Goal: Task Accomplishment & Management: Use online tool/utility

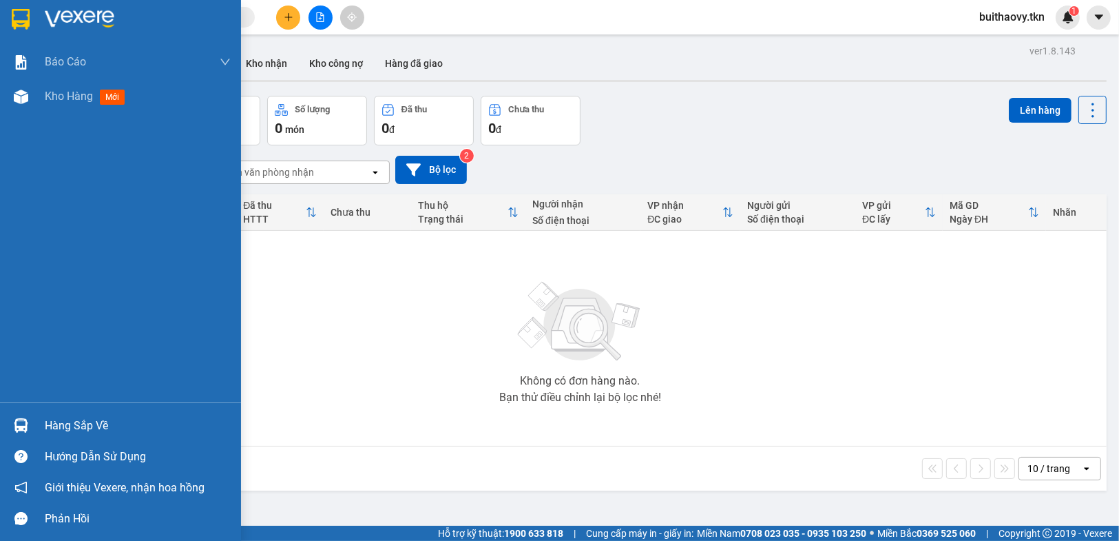
click at [26, 422] on img at bounding box center [21, 425] width 14 height 14
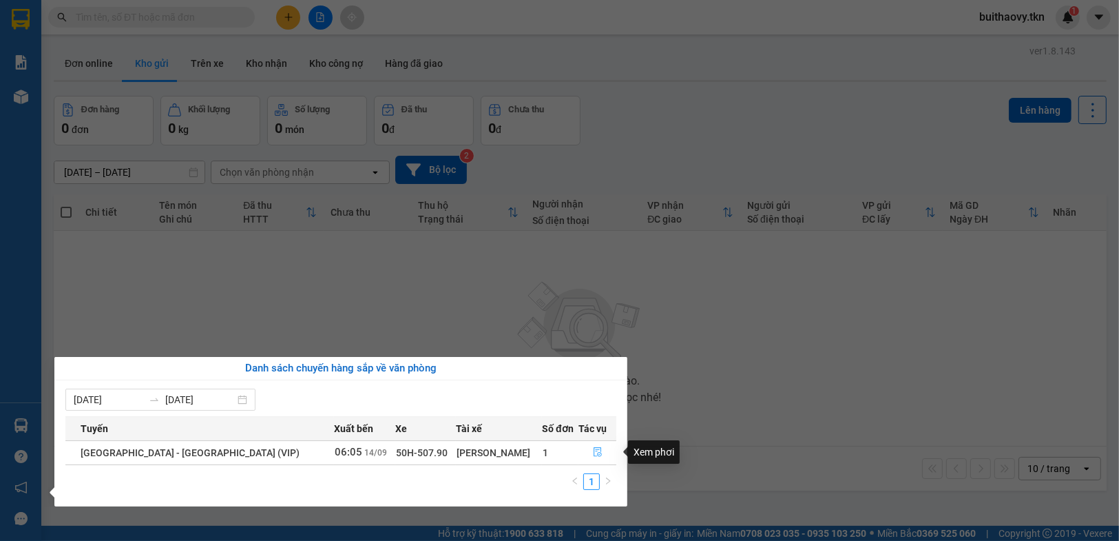
click at [593, 449] on icon "file-done" at bounding box center [598, 452] width 10 height 10
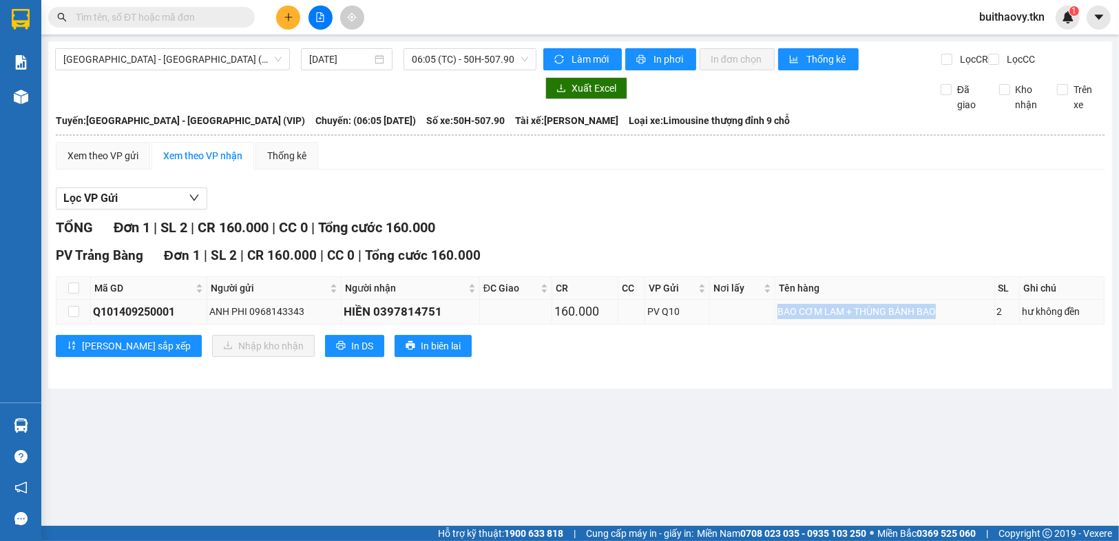
drag, startPoint x: 774, startPoint y: 322, endPoint x: 956, endPoint y: 319, distance: 181.8
click at [956, 319] on div "BAO CƠM LAM + THÙNG BÁNH BAO" at bounding box center [884, 311] width 214 height 15
click at [915, 318] on div "BAO CƠM LAM + THÙNG BÁNH BAO" at bounding box center [884, 311] width 214 height 15
click at [74, 293] on input "checkbox" at bounding box center [73, 287] width 11 height 11
checkbox input "true"
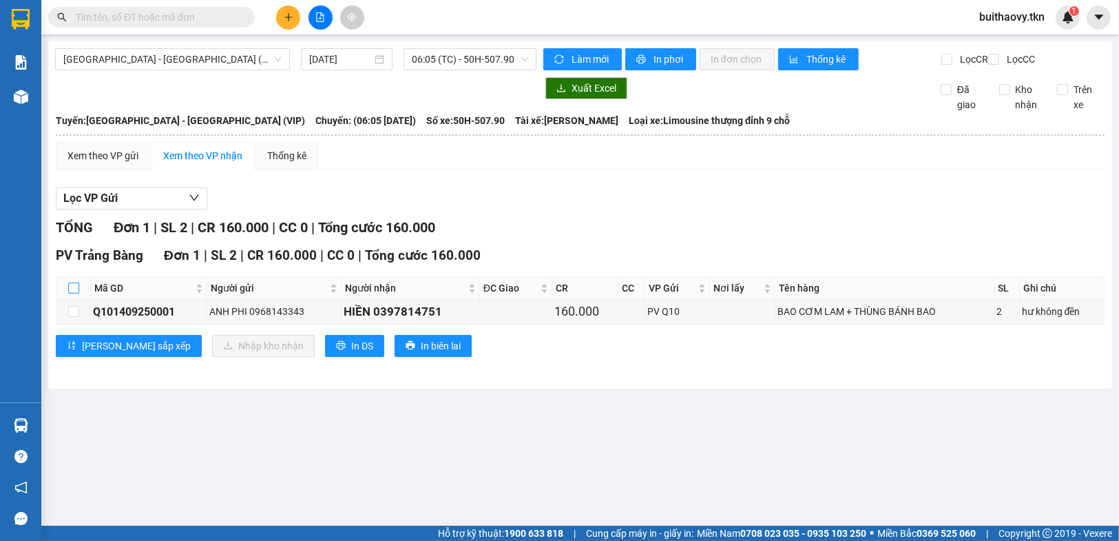
checkbox input "true"
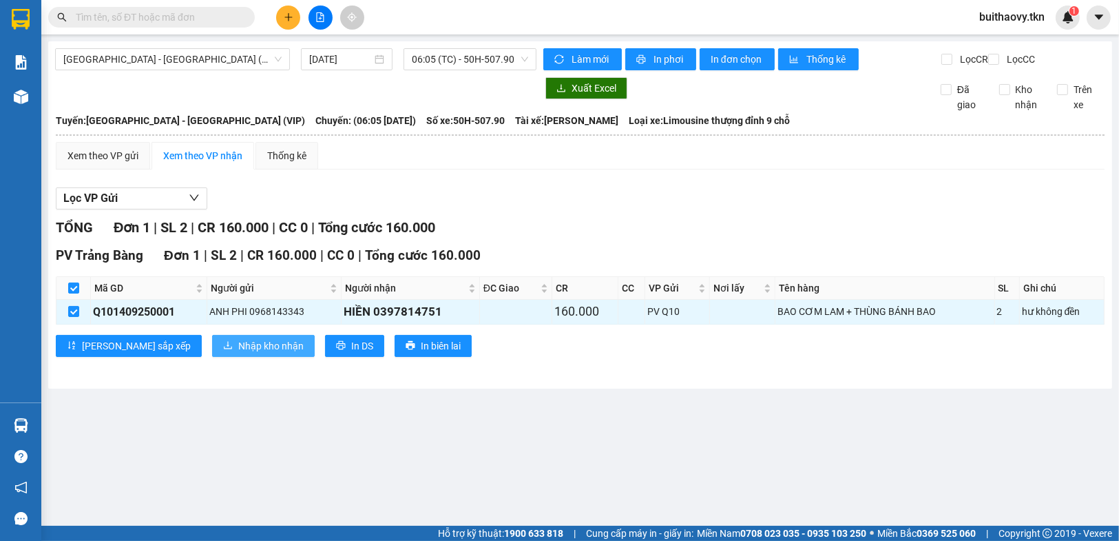
click at [238, 349] on span "Nhập kho nhận" at bounding box center [270, 345] width 65 height 15
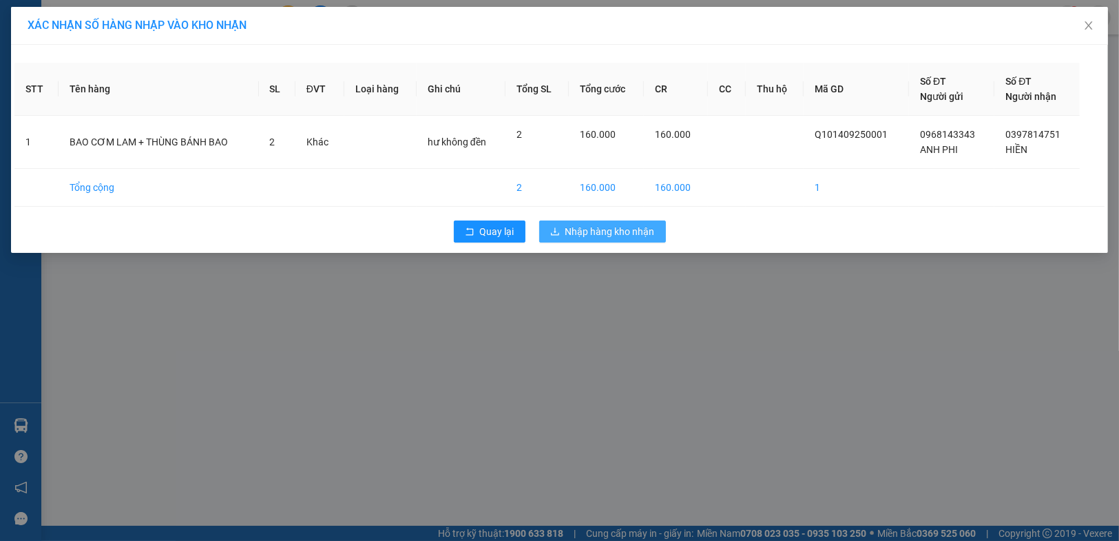
click at [583, 227] on span "Nhập hàng kho nhận" at bounding box center [610, 231] width 90 height 15
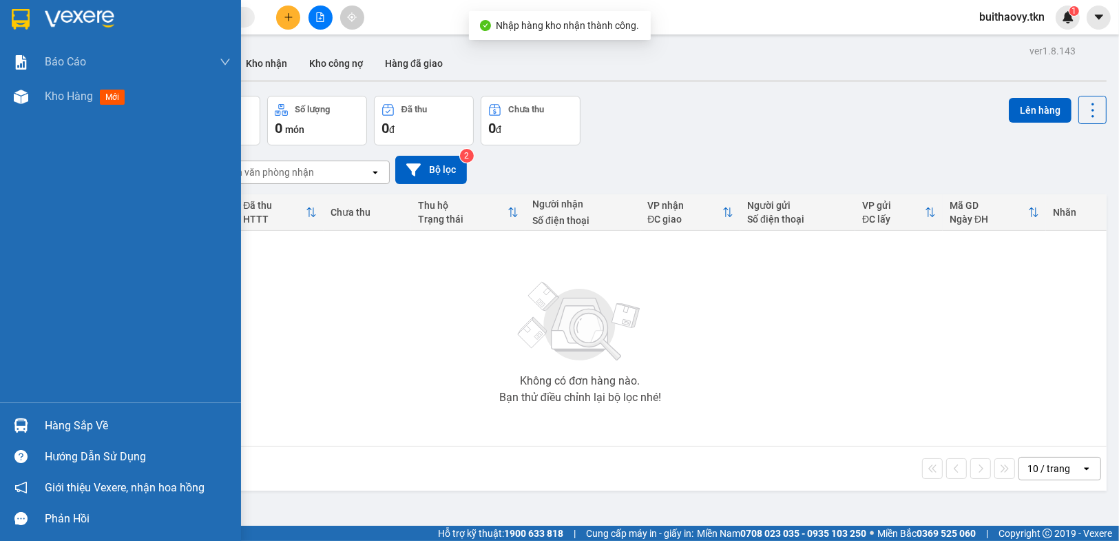
click at [0, 413] on div "Hàng sắp về" at bounding box center [120, 425] width 241 height 31
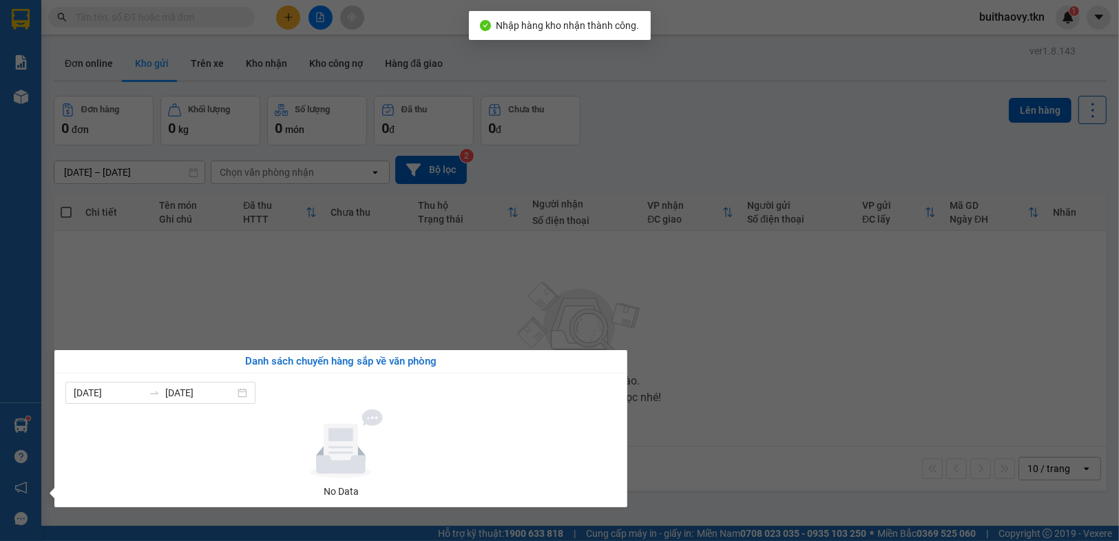
click at [739, 392] on section "Kết quả tìm kiếm ( 0 ) Bộ lọc No Data buithaovy.tkn 1 Báo cáo Mẫu 1: Báo cáo dò…" at bounding box center [559, 270] width 1119 height 541
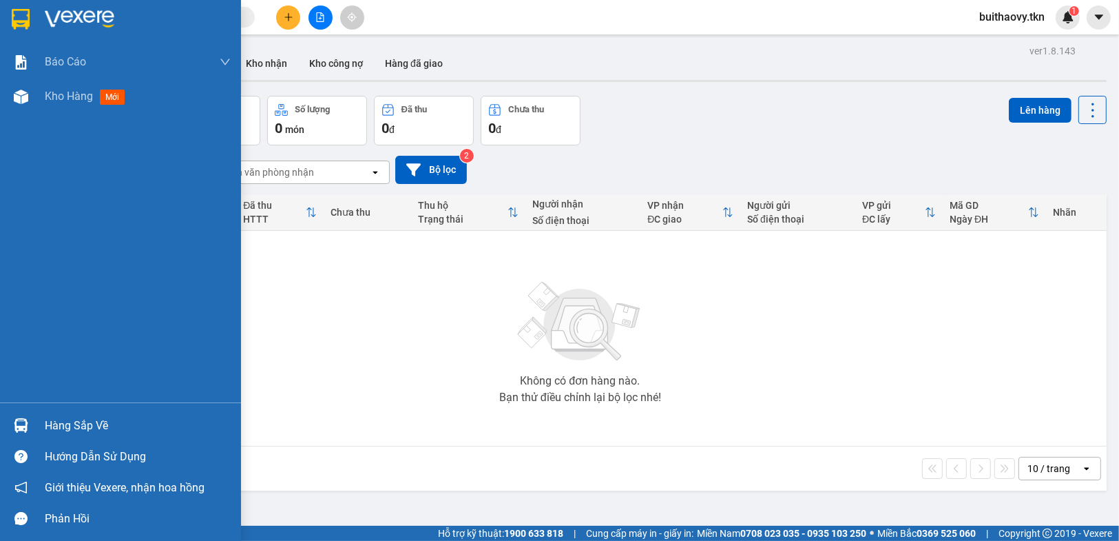
drag, startPoint x: 28, startPoint y: 413, endPoint x: 95, endPoint y: 422, distance: 68.1
click at [28, 413] on div at bounding box center [21, 425] width 24 height 24
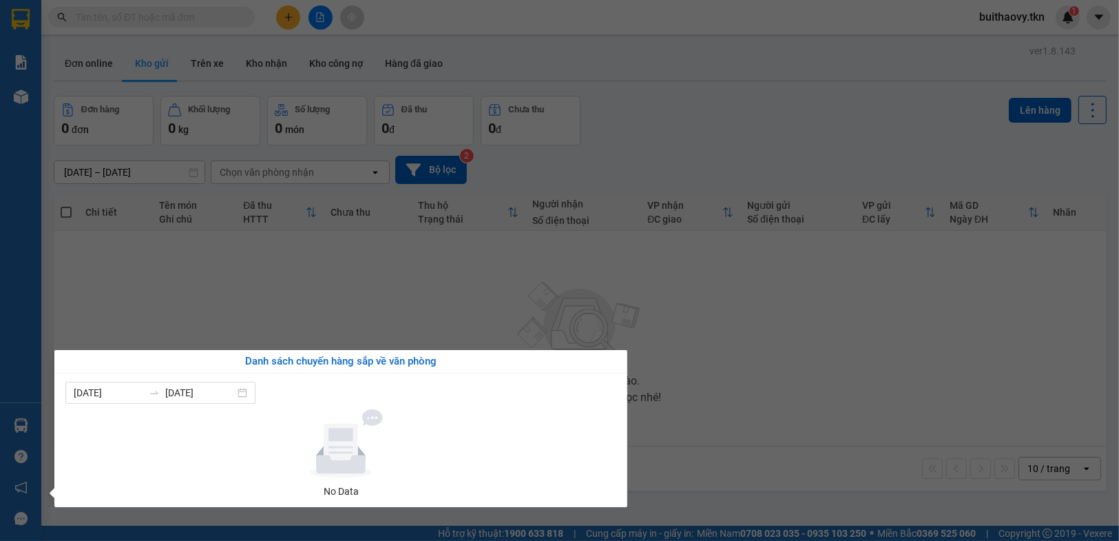
drag, startPoint x: 766, startPoint y: 463, endPoint x: 762, endPoint y: 470, distance: 7.4
click at [764, 468] on section "Kết quả tìm kiếm ( 0 ) Bộ lọc No Data buithaovy.tkn 1 Báo cáo Mẫu 1: Báo cáo dò…" at bounding box center [559, 270] width 1119 height 541
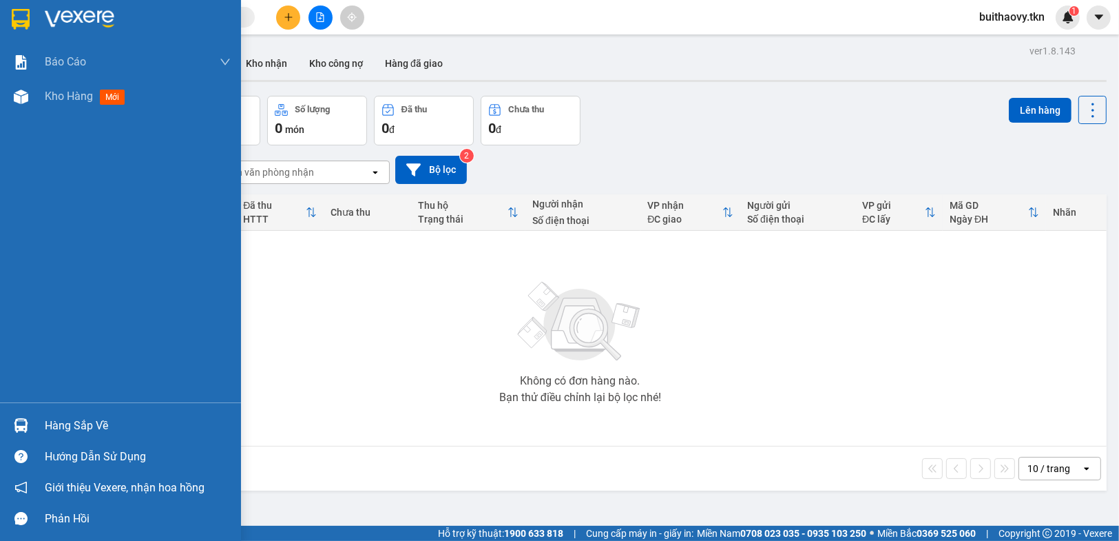
click at [8, 441] on div "Hướng dẫn sử dụng" at bounding box center [120, 456] width 241 height 31
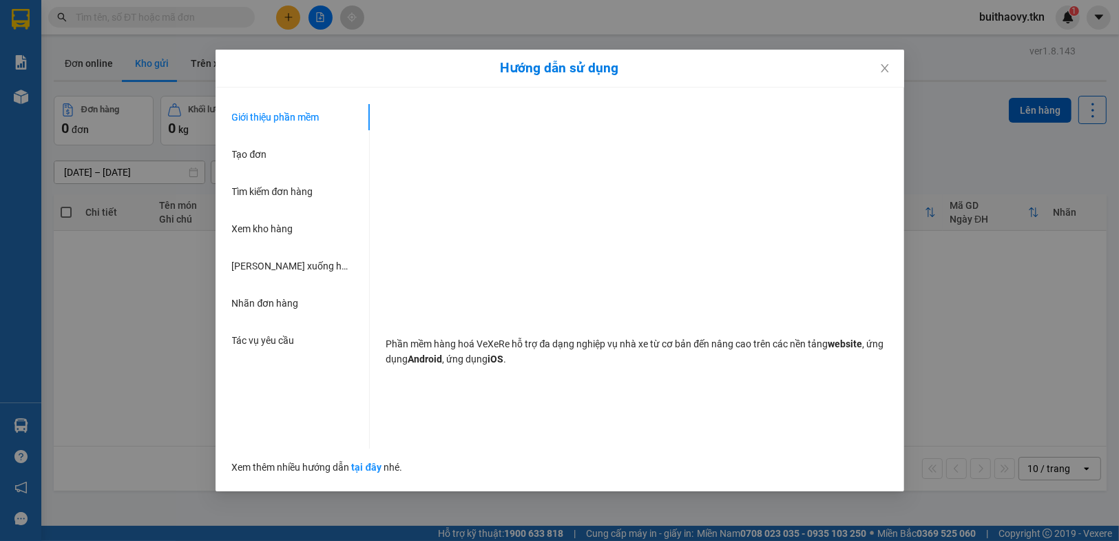
drag, startPoint x: 99, startPoint y: 364, endPoint x: 42, endPoint y: 412, distance: 74.8
click at [98, 364] on div "Hướng dẫn sử dụng Giới thiệu phần mềm Tạo đơn Tìm kiếm đơn hàng Xem kho hàng Lê…" at bounding box center [559, 270] width 1119 height 541
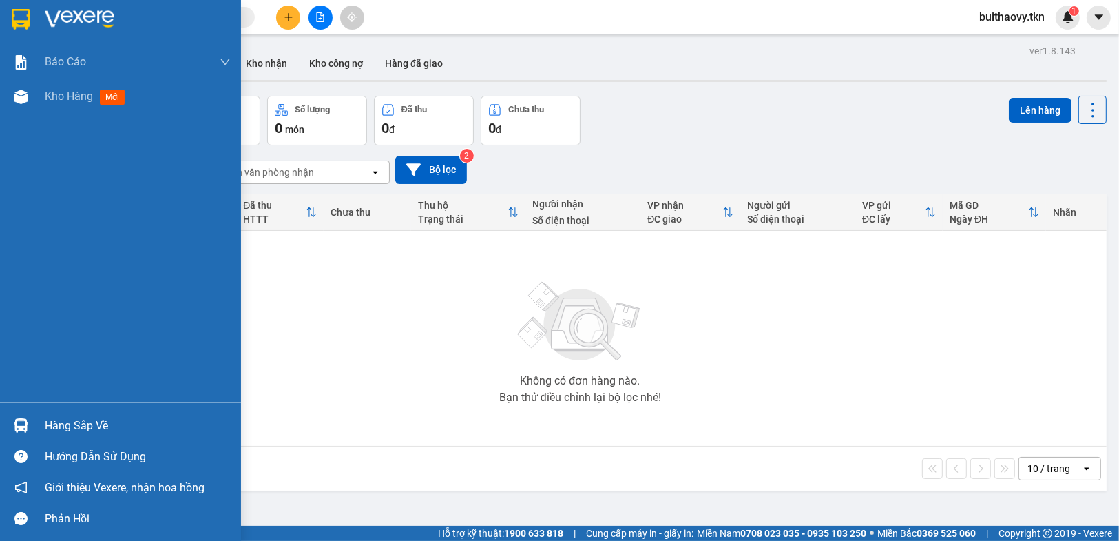
click at [26, 421] on img at bounding box center [21, 425] width 14 height 14
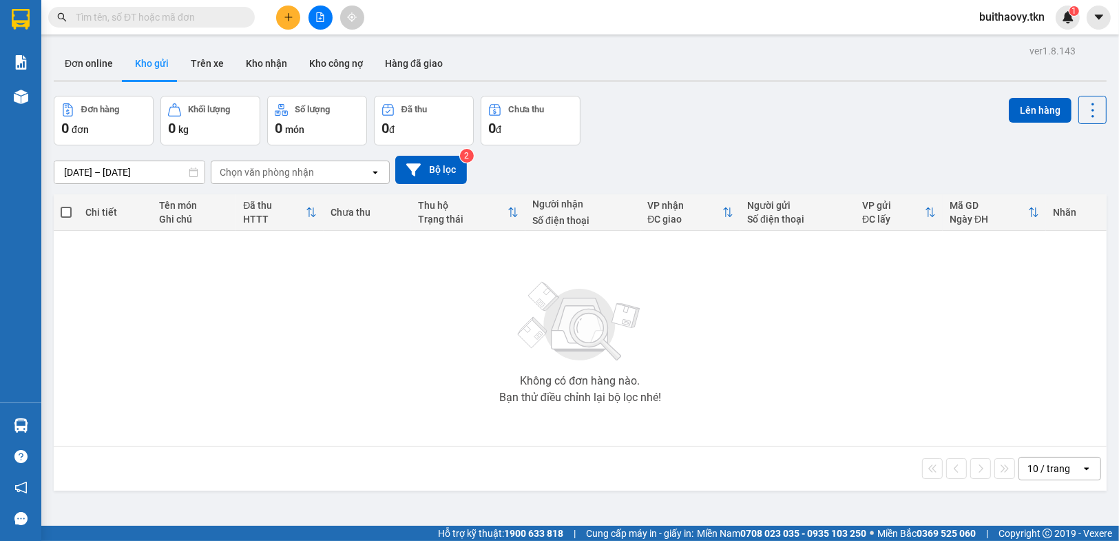
click at [711, 414] on section "Kết quả tìm kiếm ( 0 ) Bộ lọc No Data buithaovy.tkn 1 Báo cáo Mẫu 1: Báo cáo dò…" at bounding box center [559, 270] width 1119 height 541
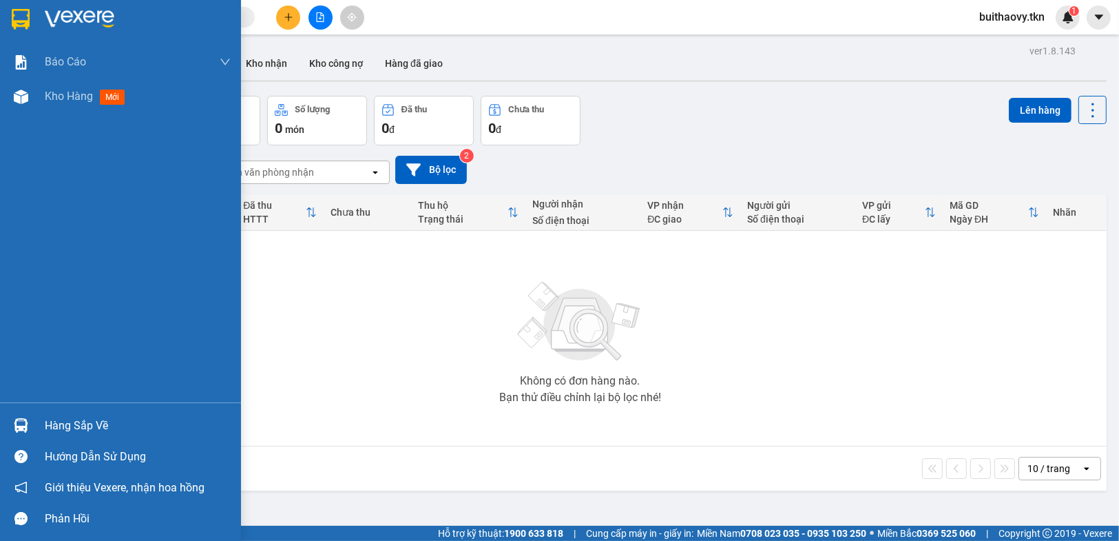
click at [26, 427] on img at bounding box center [21, 425] width 14 height 14
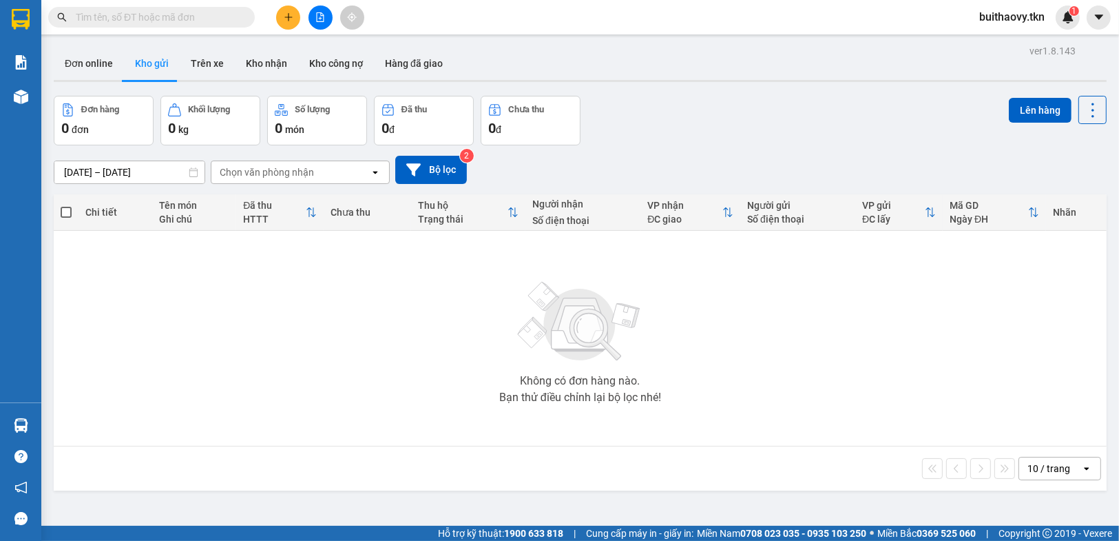
click at [757, 448] on section "Kết quả tìm kiếm ( 0 ) Bộ lọc No Data buithaovy.tkn 1 Báo cáo Mẫu 1: Báo cáo dò…" at bounding box center [559, 270] width 1119 height 541
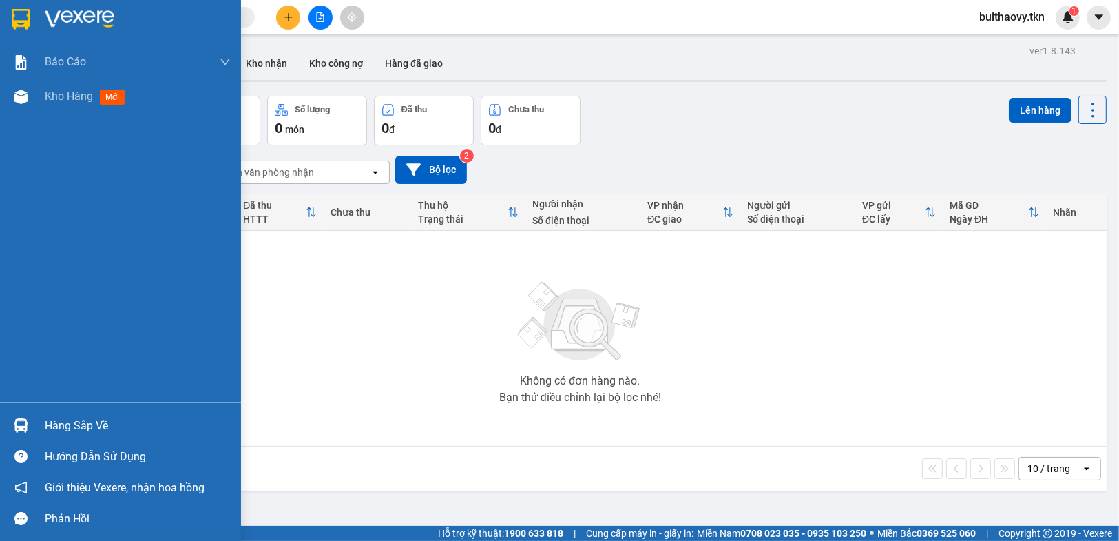
click at [3, 427] on div "Hàng sắp về" at bounding box center [120, 425] width 241 height 31
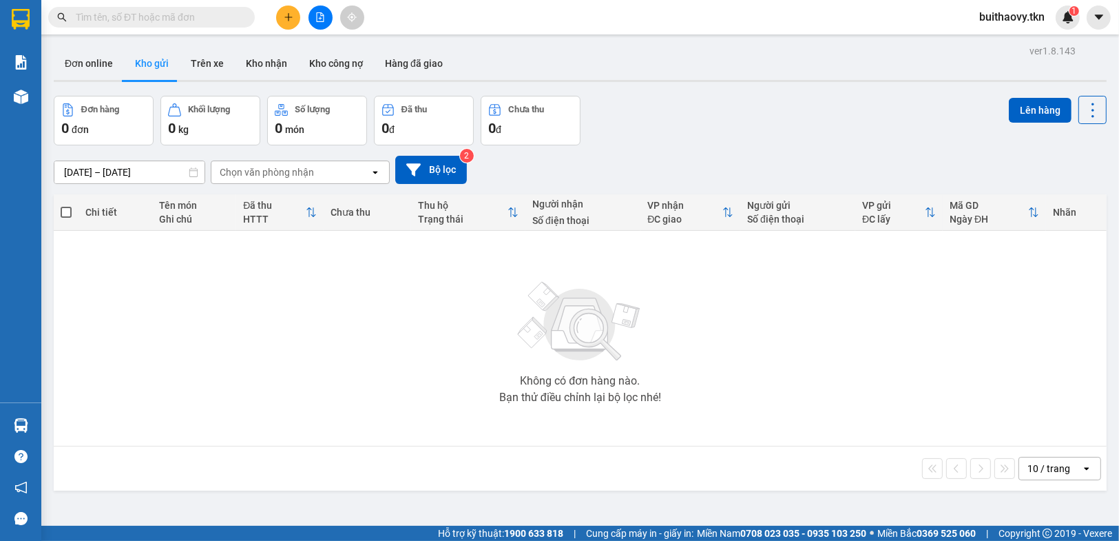
drag, startPoint x: 708, startPoint y: 399, endPoint x: 711, endPoint y: 494, distance: 95.1
click at [711, 410] on section "Kết quả tìm kiếm ( 0 ) Bộ lọc No Data buithaovy.tkn 1 Báo cáo Mẫu 1: Báo cáo dò…" at bounding box center [559, 270] width 1119 height 541
click at [726, 377] on div "Không có đơn hàng nào. Bạn thử điều chỉnh lại bộ lọc nhé!" at bounding box center [580, 338] width 1039 height 207
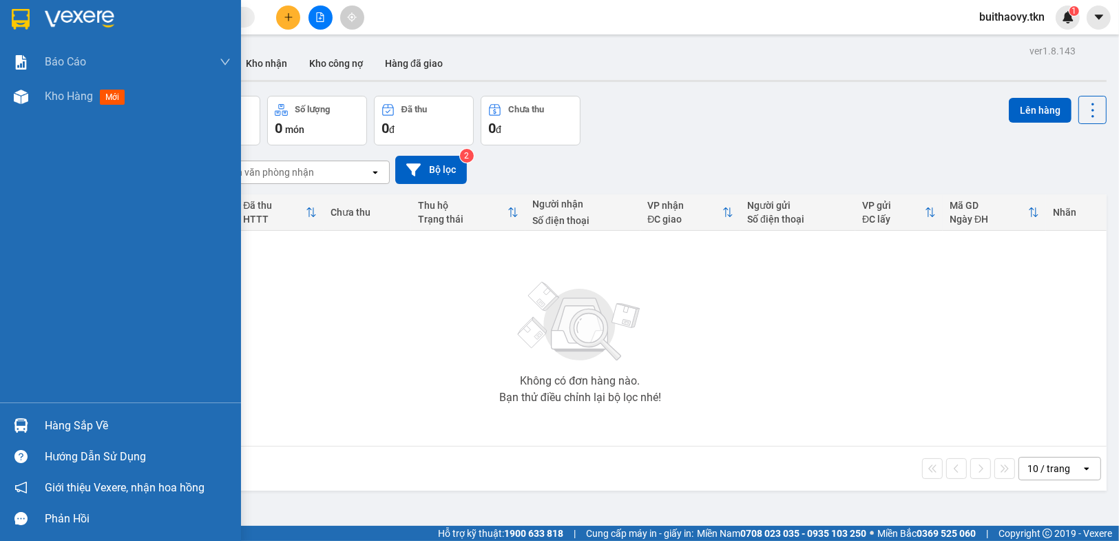
click at [9, 412] on div "Hàng sắp về" at bounding box center [120, 425] width 241 height 31
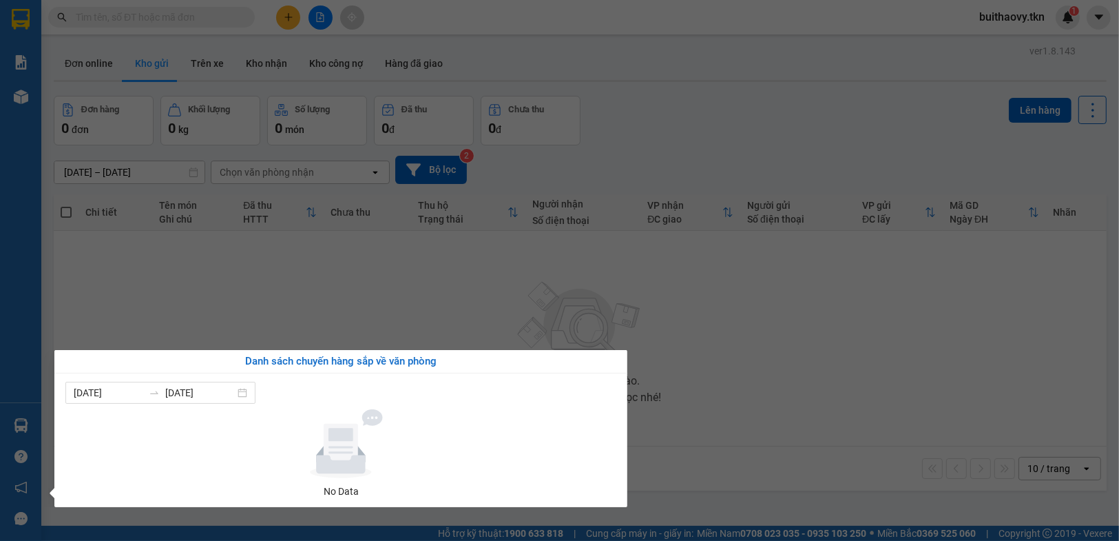
click at [653, 380] on section "Kết quả tìm kiếm ( 0 ) Bộ lọc No Data buithaovy.tkn 1 Báo cáo Mẫu 1: Báo cáo dò…" at bounding box center [559, 270] width 1119 height 541
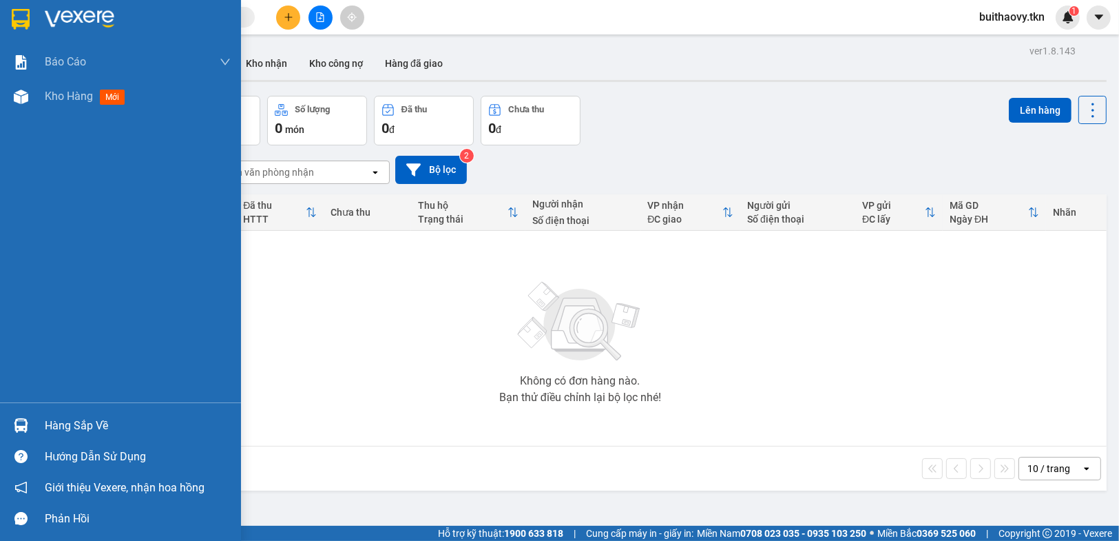
drag, startPoint x: 54, startPoint y: 422, endPoint x: 61, endPoint y: 426, distance: 8.0
click at [54, 423] on div "Hàng sắp về" at bounding box center [138, 425] width 186 height 21
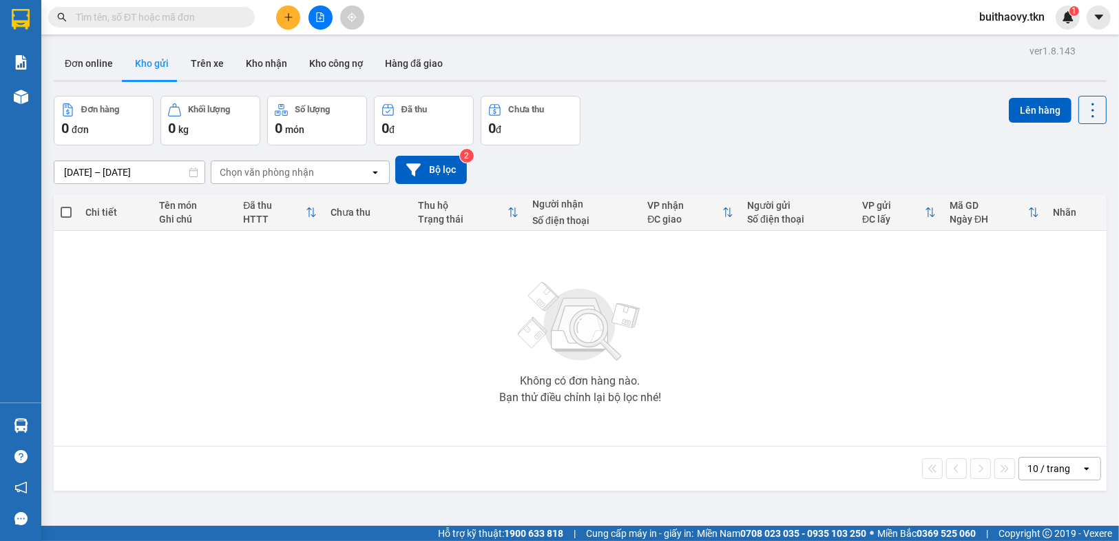
drag, startPoint x: 773, startPoint y: 420, endPoint x: 720, endPoint y: 532, distance: 124.4
click at [772, 435] on section "Kết quả tìm kiếm ( 0 ) Bộ lọc No Data buithaovy.tkn 1 Báo cáo Mẫu 1: Báo cáo dò…" at bounding box center [559, 270] width 1119 height 541
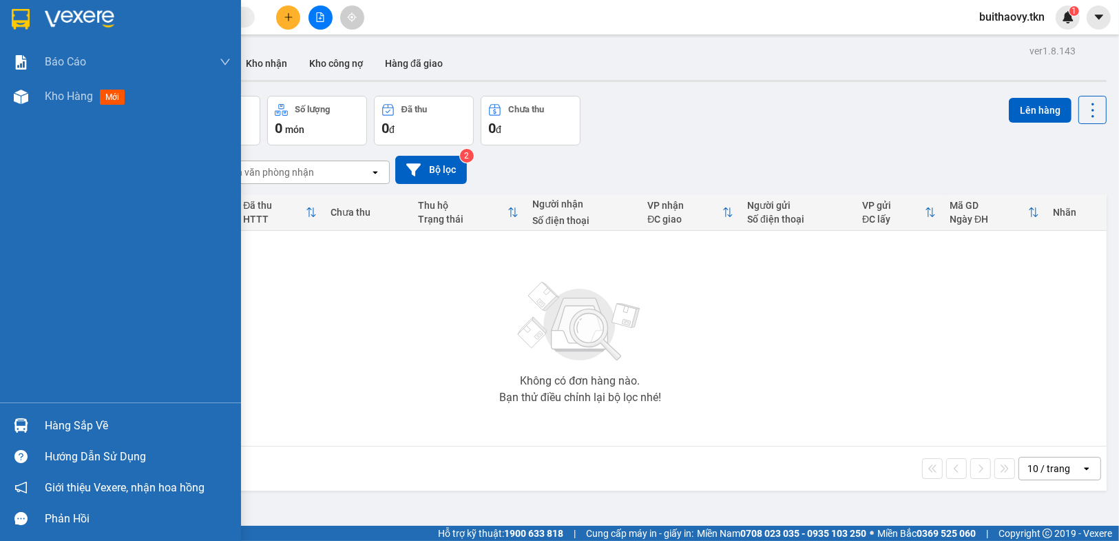
drag, startPoint x: 28, startPoint y: 408, endPoint x: 32, endPoint y: 420, distance: 13.3
click at [32, 420] on div "Hàng sắp về Hướng dẫn sử dụng Giới thiệu Vexere, nhận hoa hồng Phản hồi" at bounding box center [120, 468] width 241 height 132
click at [33, 421] on div "Hàng sắp về" at bounding box center [120, 425] width 241 height 31
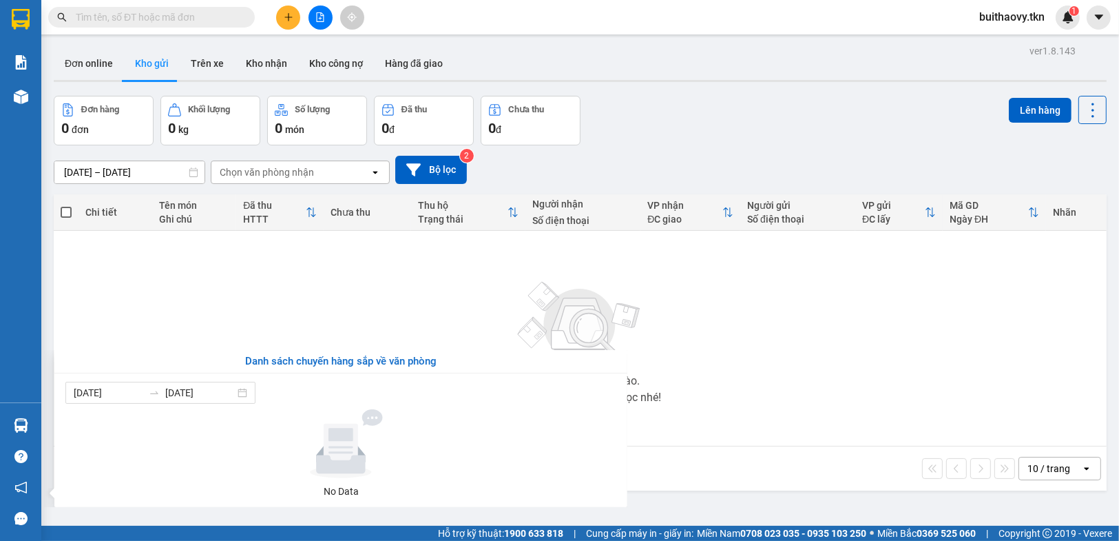
drag, startPoint x: 718, startPoint y: 440, endPoint x: 720, endPoint y: 510, distance: 70.2
click at [720, 441] on section "Kết quả tìm kiếm ( 0 ) Bộ lọc No Data buithaovy.tkn 1 Báo cáo Mẫu 1: Báo cáo dò…" at bounding box center [559, 270] width 1119 height 541
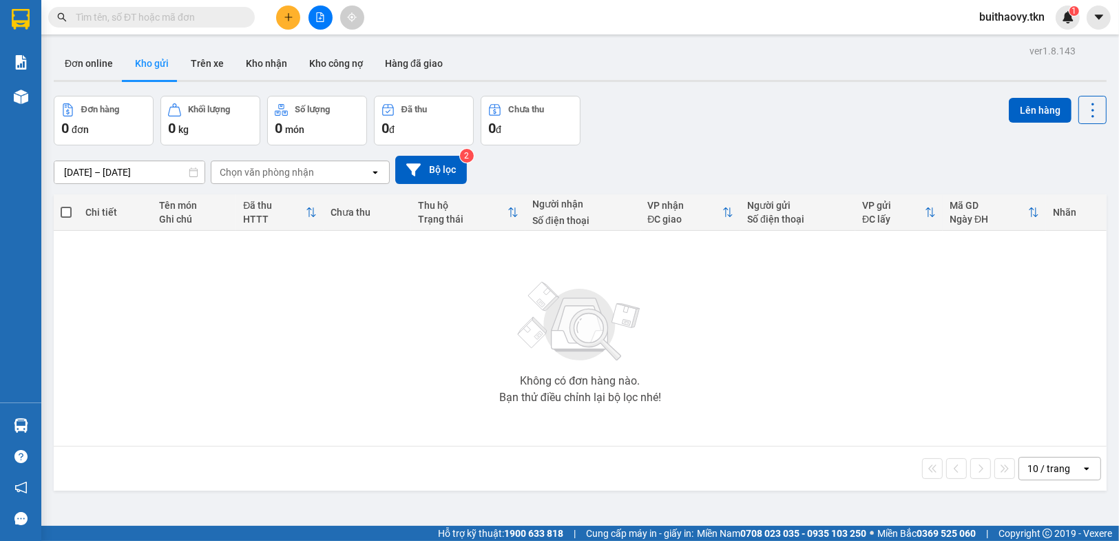
click at [718, 536] on span "Miền Nam 0708 023 035 - 0935 103 250" at bounding box center [781, 532] width 169 height 15
click at [265, 72] on button "Kho nhận" at bounding box center [266, 63] width 63 height 33
